Goal: Transaction & Acquisition: Subscribe to service/newsletter

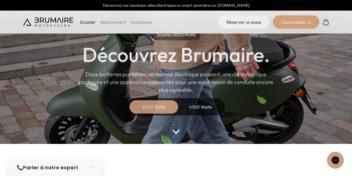
drag, startPoint x: 205, startPoint y: 108, endPoint x: 192, endPoint y: 107, distance: 13.1
click at [192, 107] on div "4700 Watts" at bounding box center [200, 106] width 45 height 13
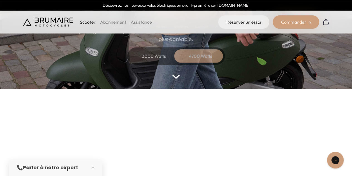
scroll to position [87, 0]
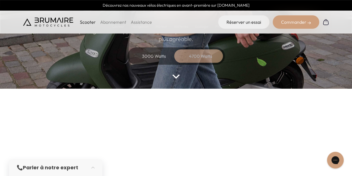
click at [110, 19] on link "Abonnement" at bounding box center [113, 22] width 26 height 6
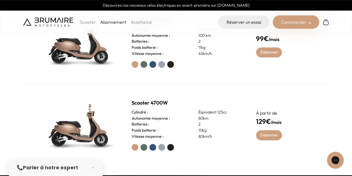
scroll to position [235, 0]
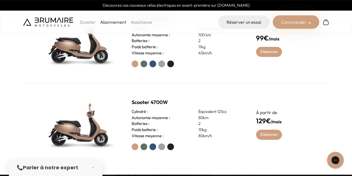
click at [153, 145] on label at bounding box center [152, 146] width 7 height 7
click at [142, 147] on label at bounding box center [143, 146] width 7 height 7
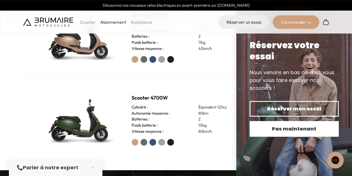
click at [294, 125] on span "Pas maintenant" at bounding box center [294, 129] width 70 height 8
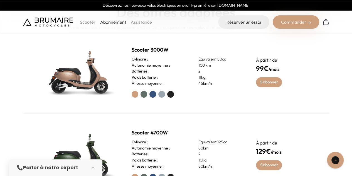
scroll to position [204, 0]
